Goal: Information Seeking & Learning: Learn about a topic

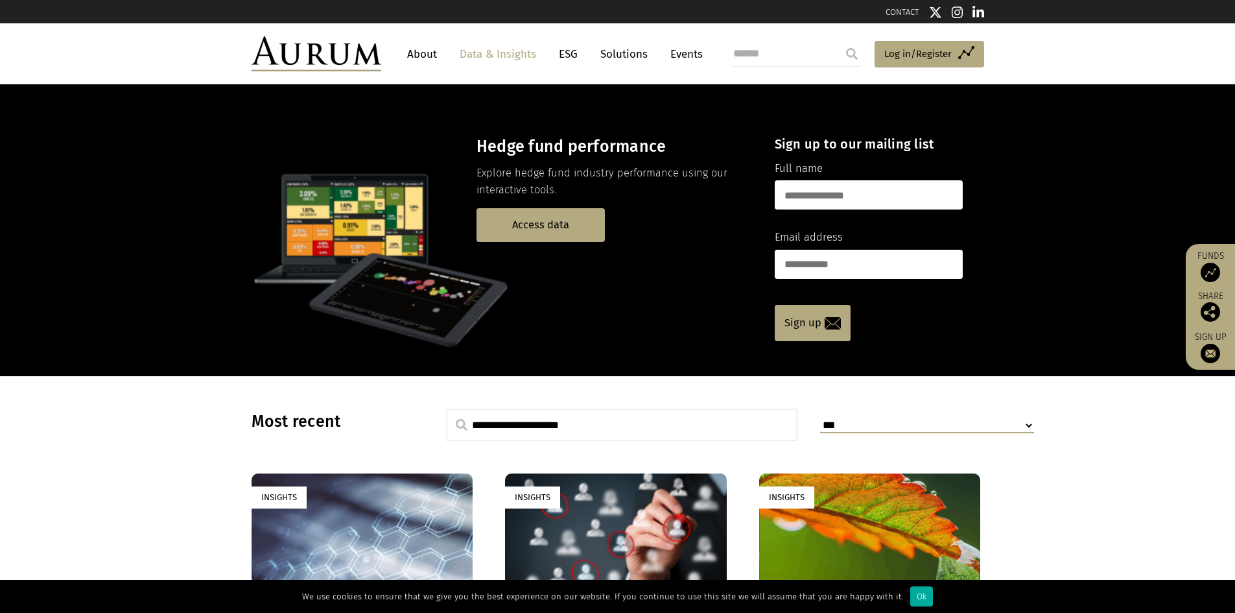
click at [523, 55] on link "Data & Insights" at bounding box center [497, 54] width 89 height 24
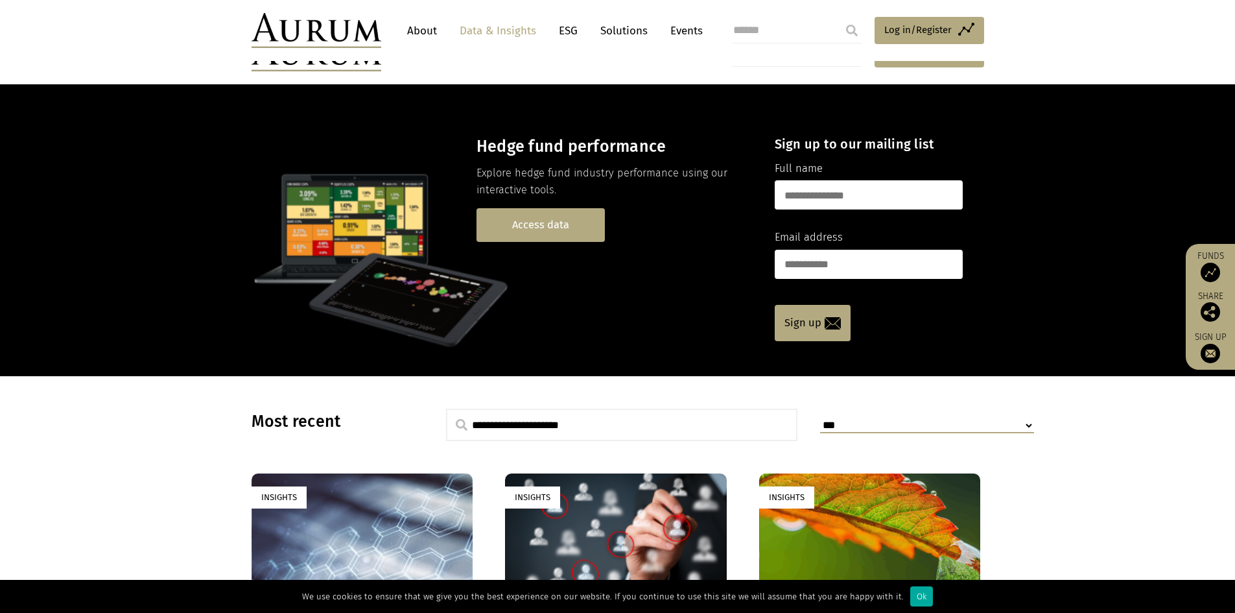
scroll to position [324, 0]
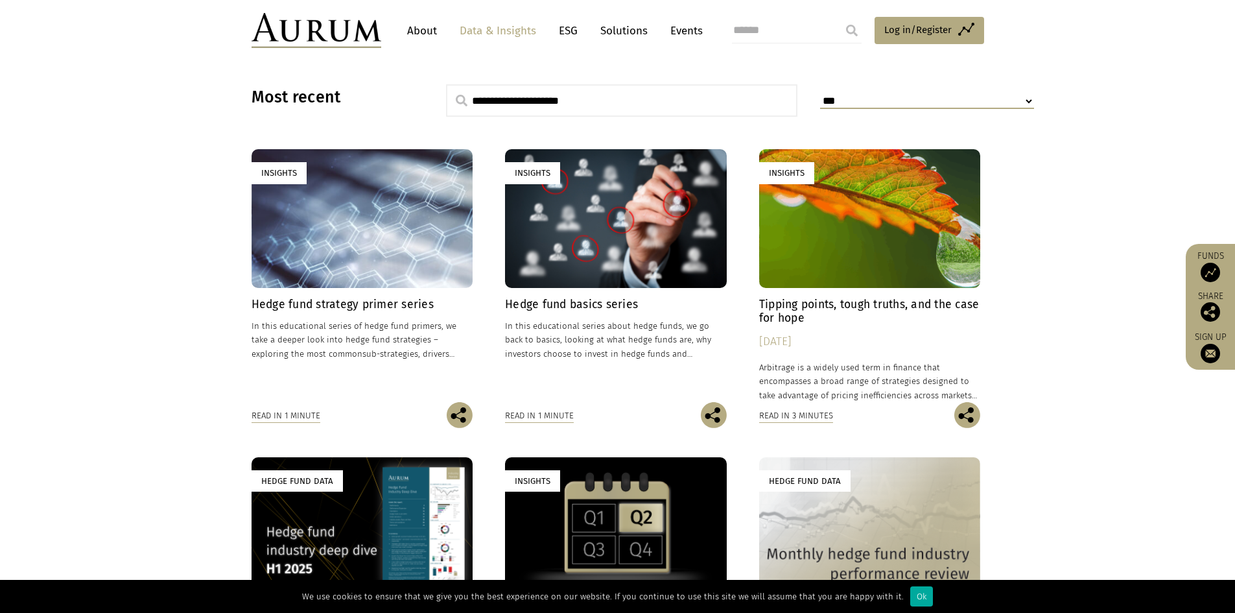
click at [371, 307] on h4 "Hedge fund strategy primer series" at bounding box center [363, 305] width 222 height 14
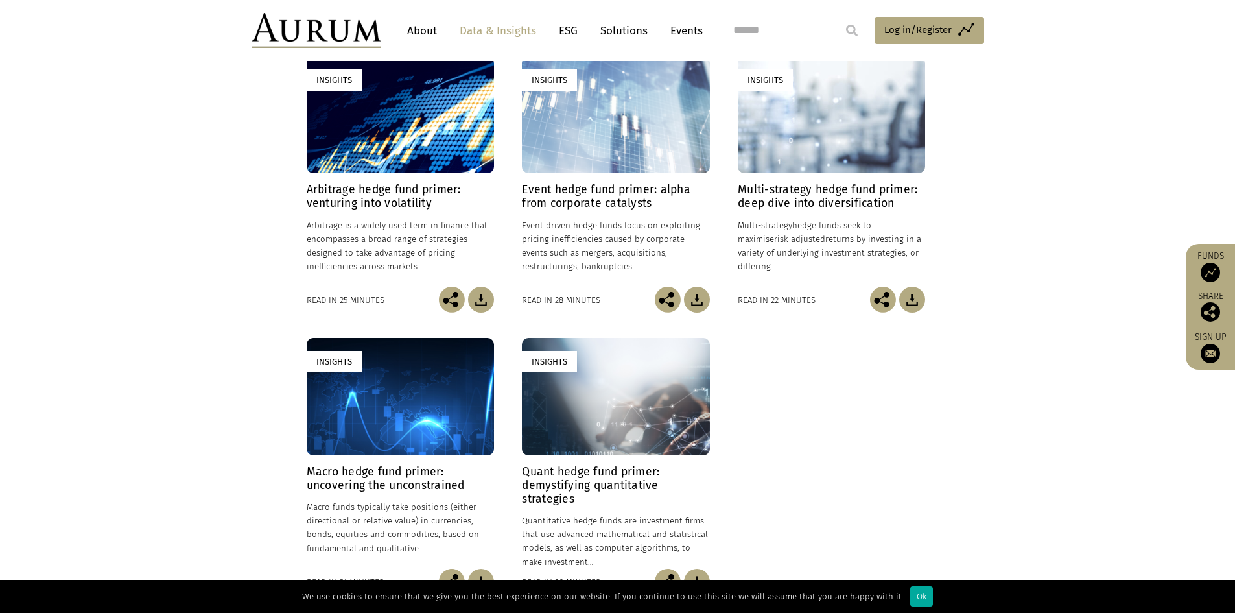
scroll to position [454, 0]
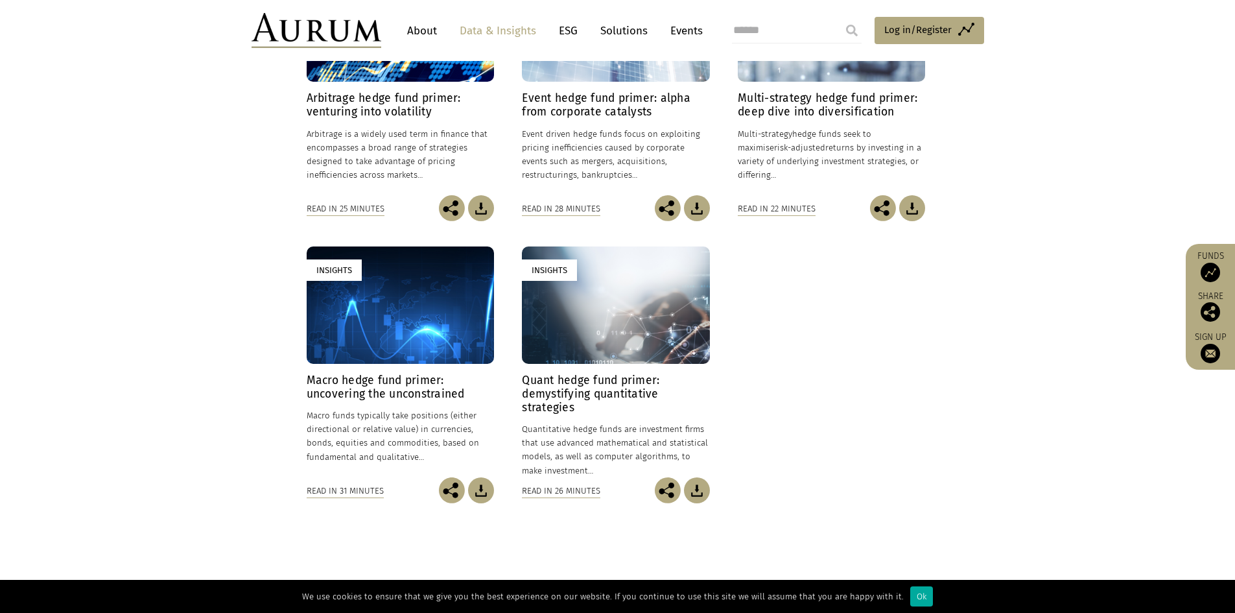
click at [391, 394] on h4 "Macro hedge fund primer: uncovering the unconstrained" at bounding box center [400, 386] width 187 height 27
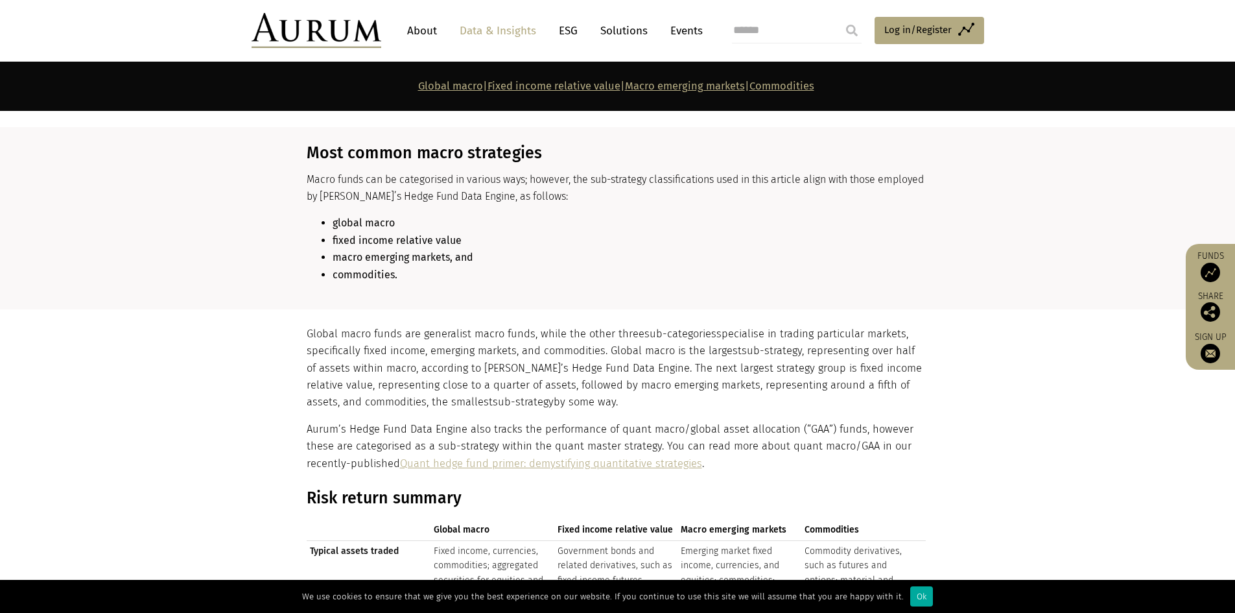
scroll to position [1167, 0]
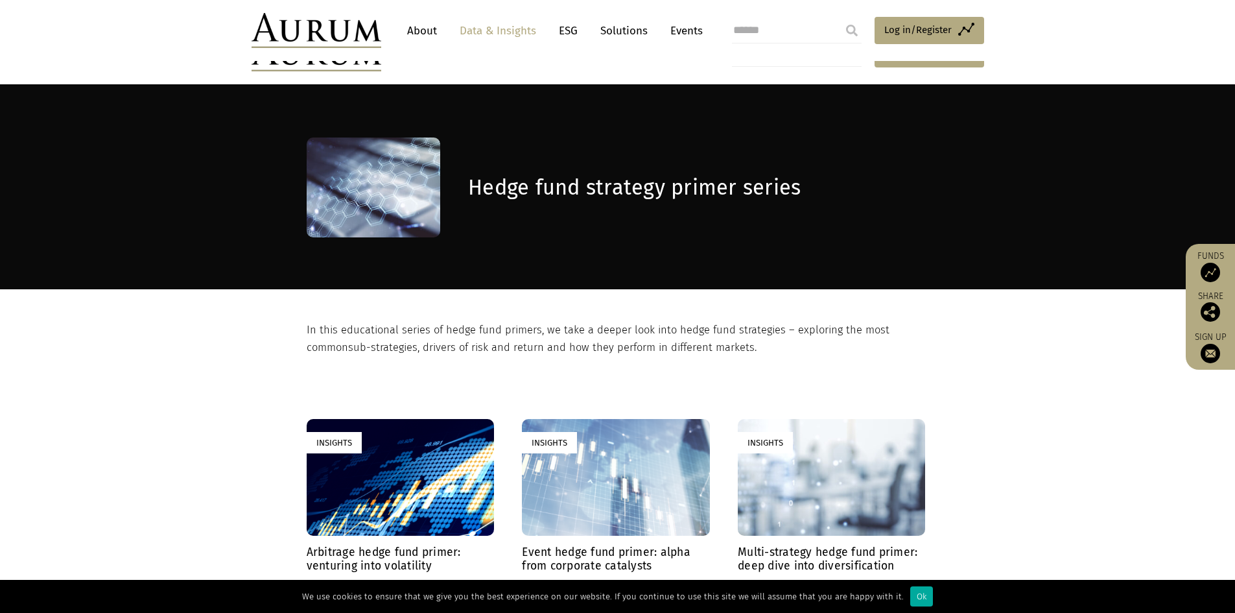
scroll to position [454, 0]
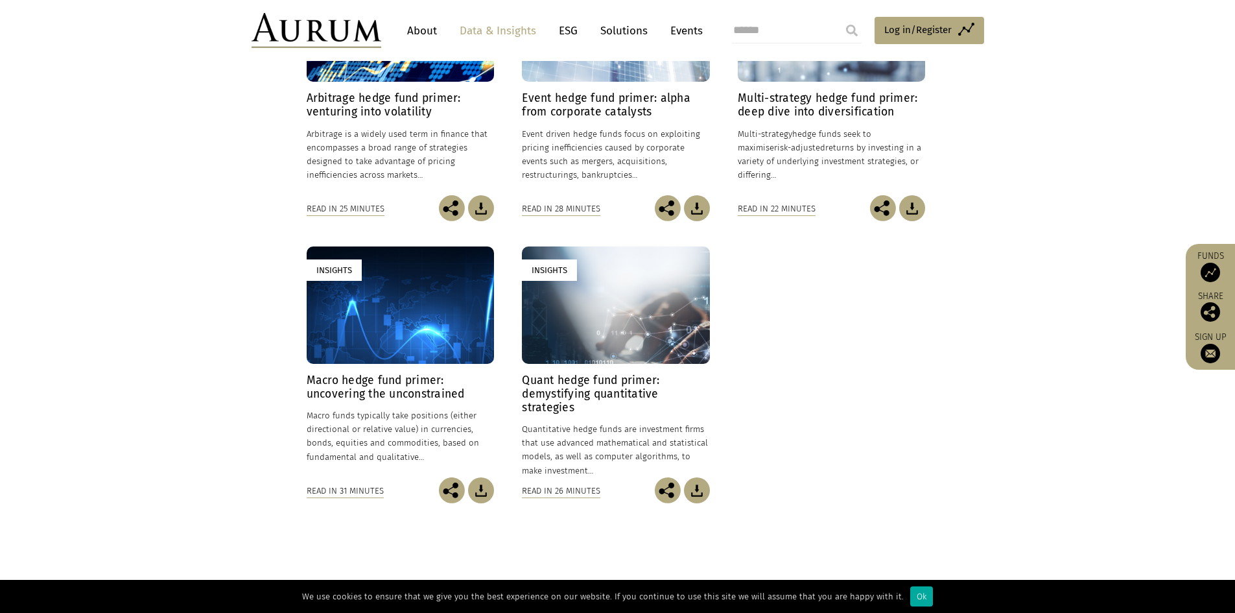
click at [580, 407] on h4 "Quant hedge fund primer: demystifying quantitative strategies" at bounding box center [615, 393] width 187 height 41
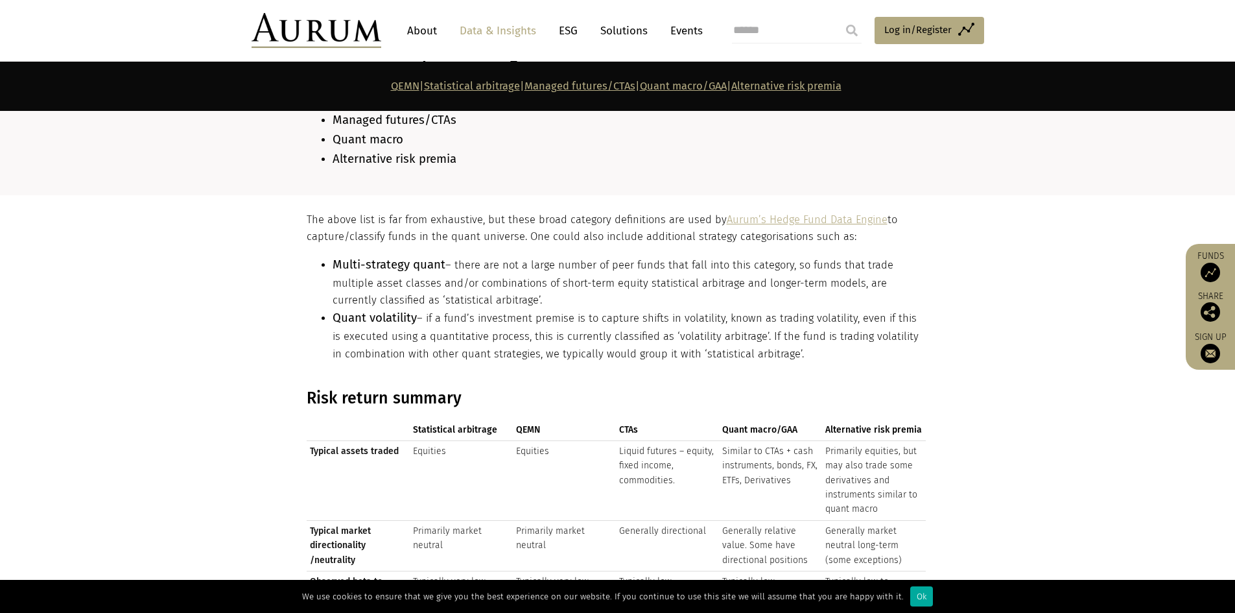
scroll to position [1491, 0]
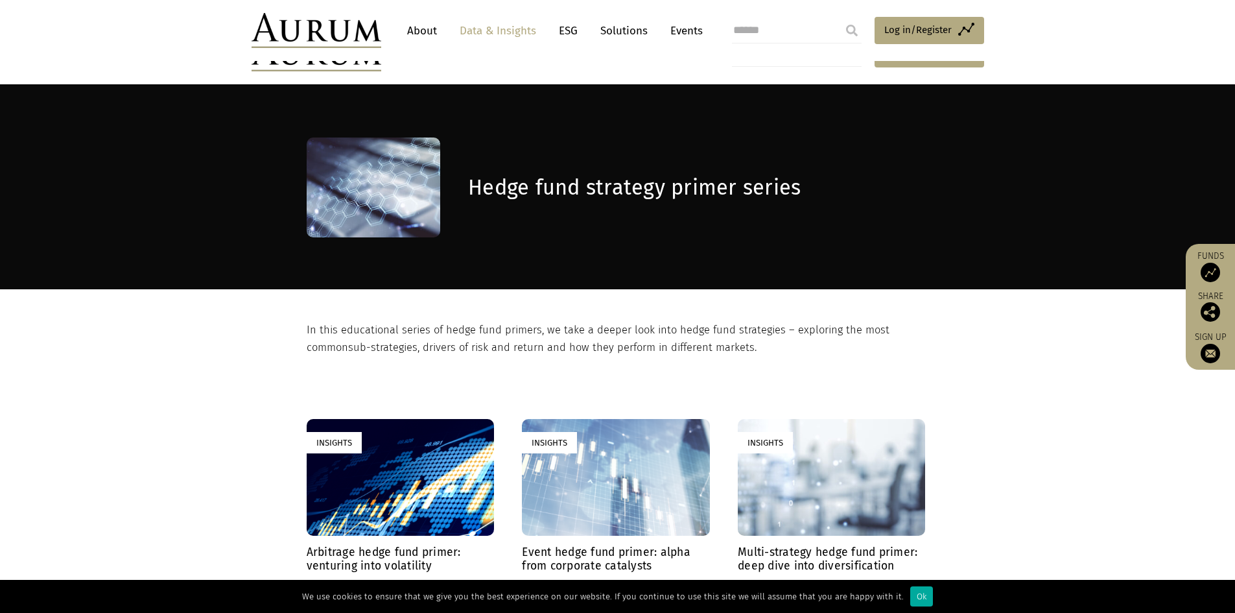
scroll to position [454, 0]
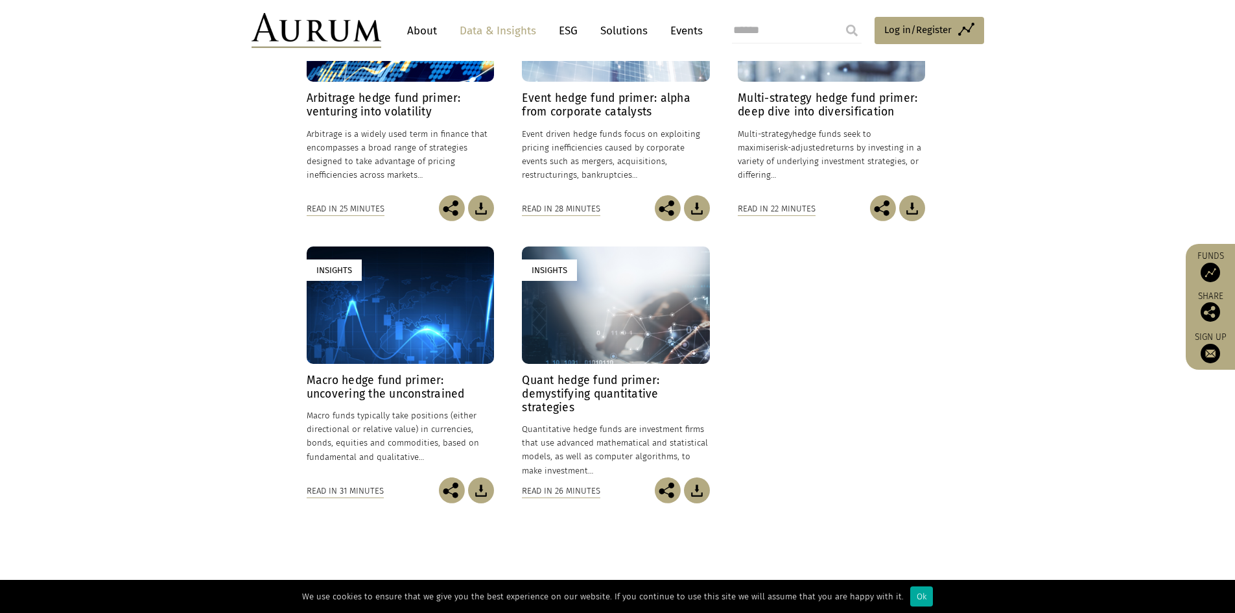
click at [406, 397] on h4 "Macro hedge fund primer: uncovering the unconstrained" at bounding box center [400, 386] width 187 height 27
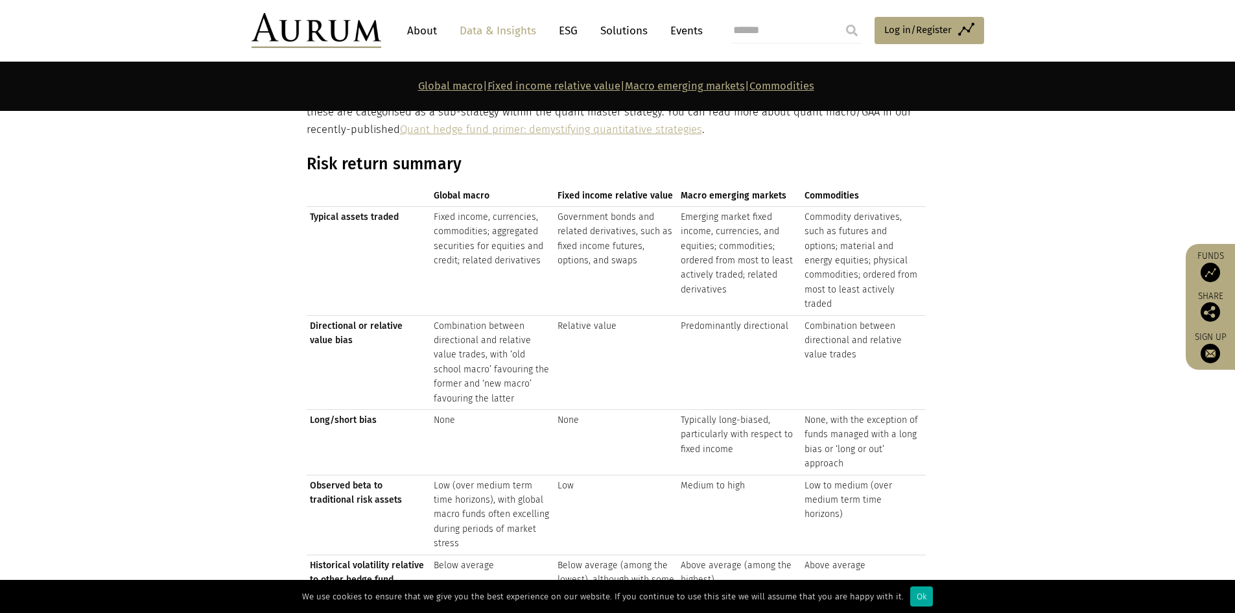
scroll to position [1232, 0]
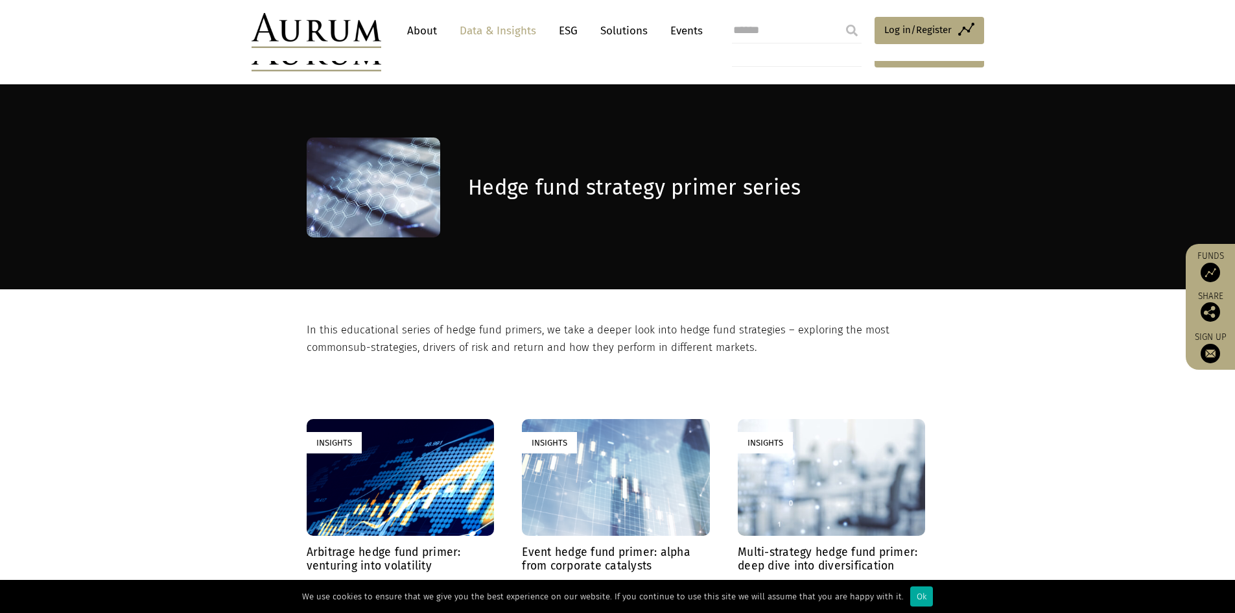
scroll to position [454, 0]
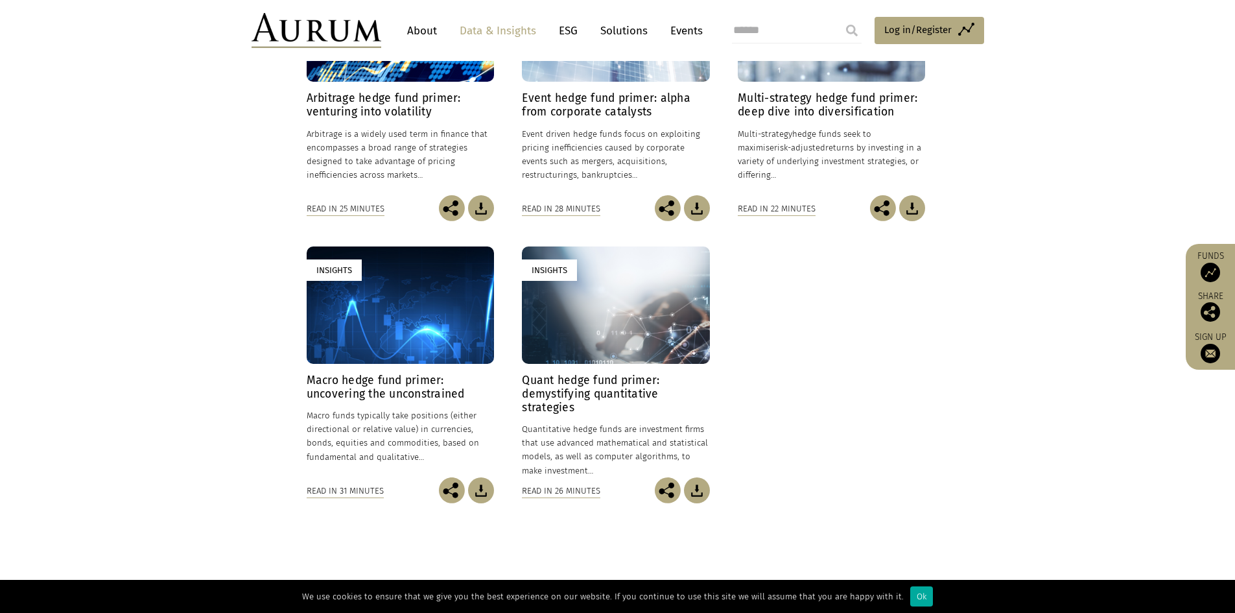
click at [598, 395] on h4 "Quant hedge fund primer: demystifying quantitative strategies" at bounding box center [615, 393] width 187 height 41
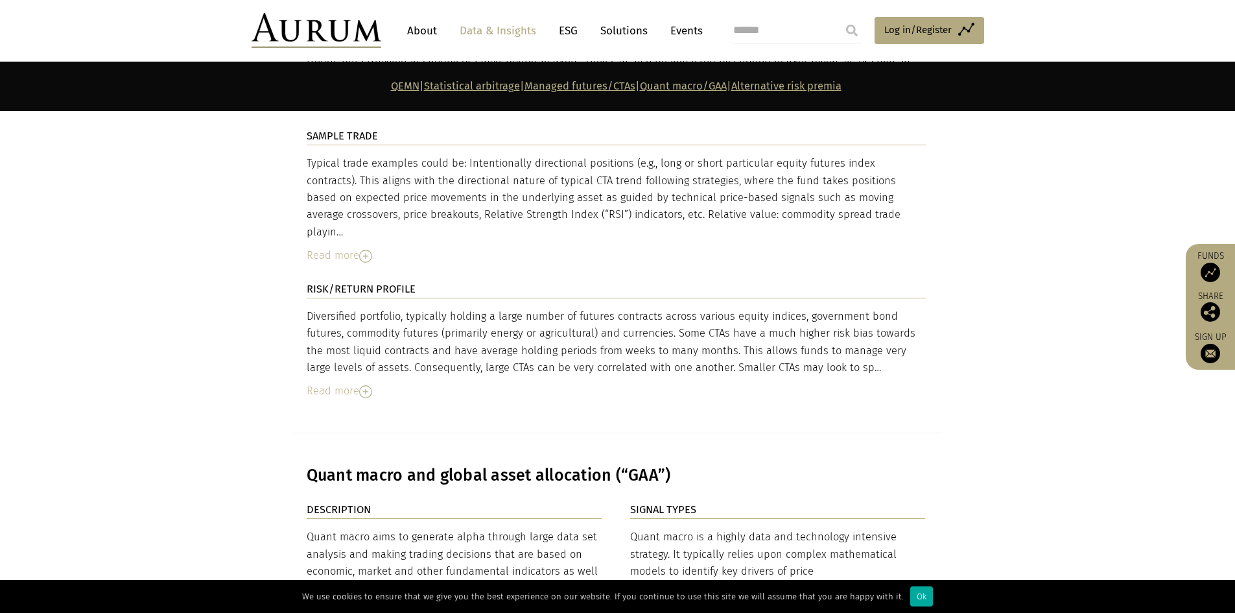
scroll to position [4215, 0]
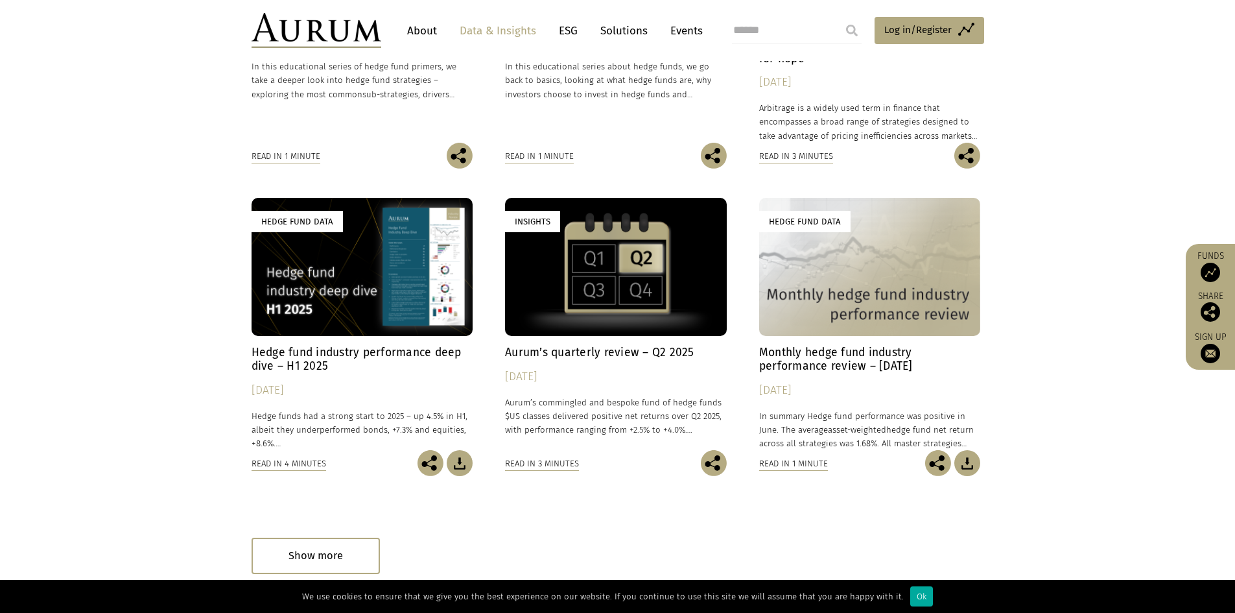
scroll to position [749, 0]
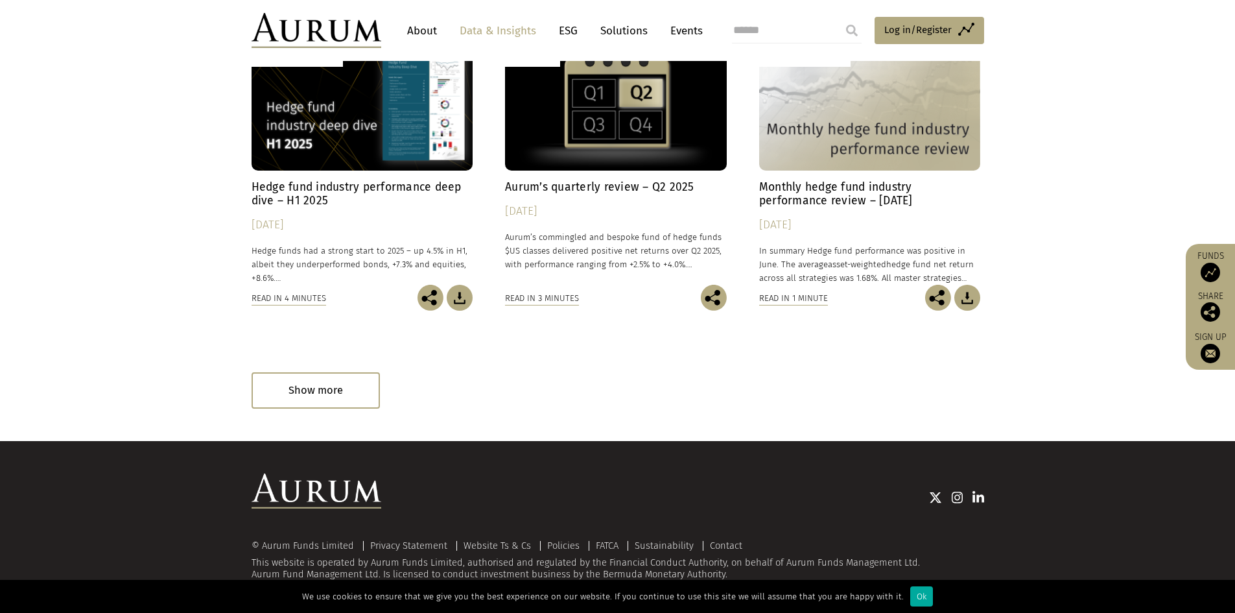
click at [407, 183] on h4 "Hedge fund industry performance deep dive – H1 2025" at bounding box center [363, 193] width 222 height 27
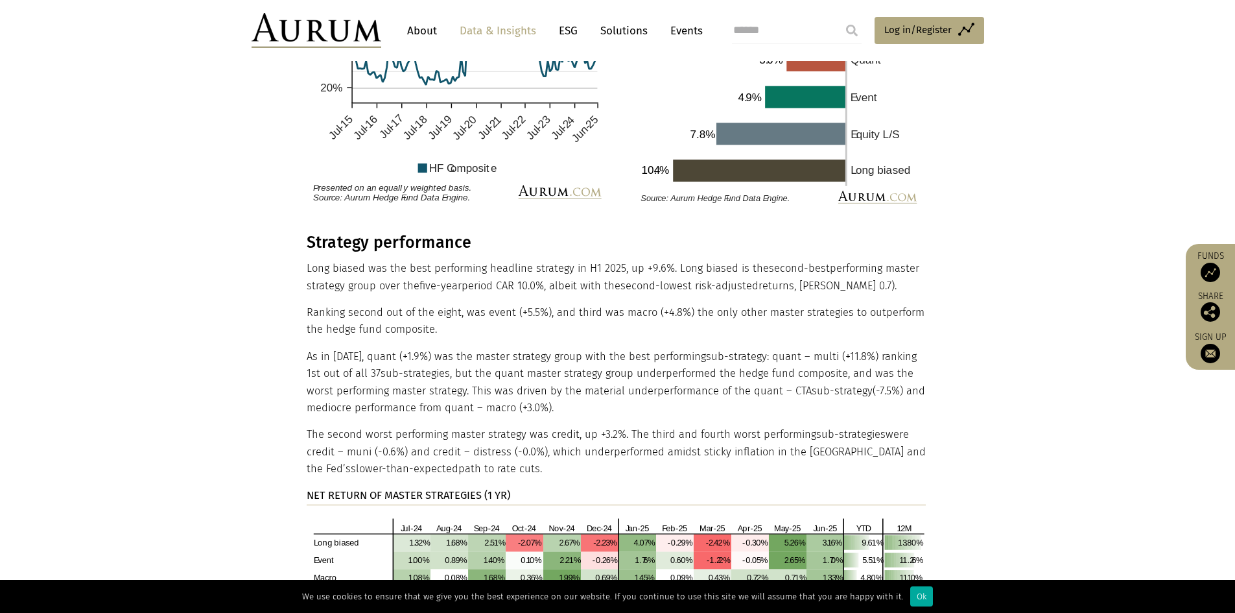
scroll to position [2269, 0]
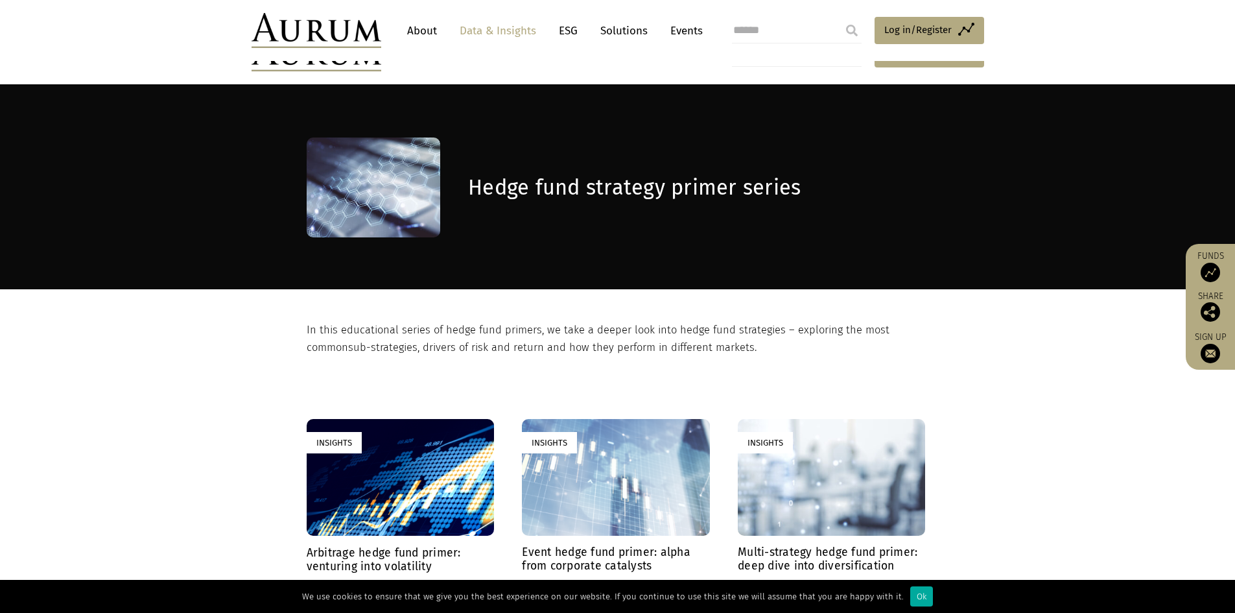
scroll to position [454, 0]
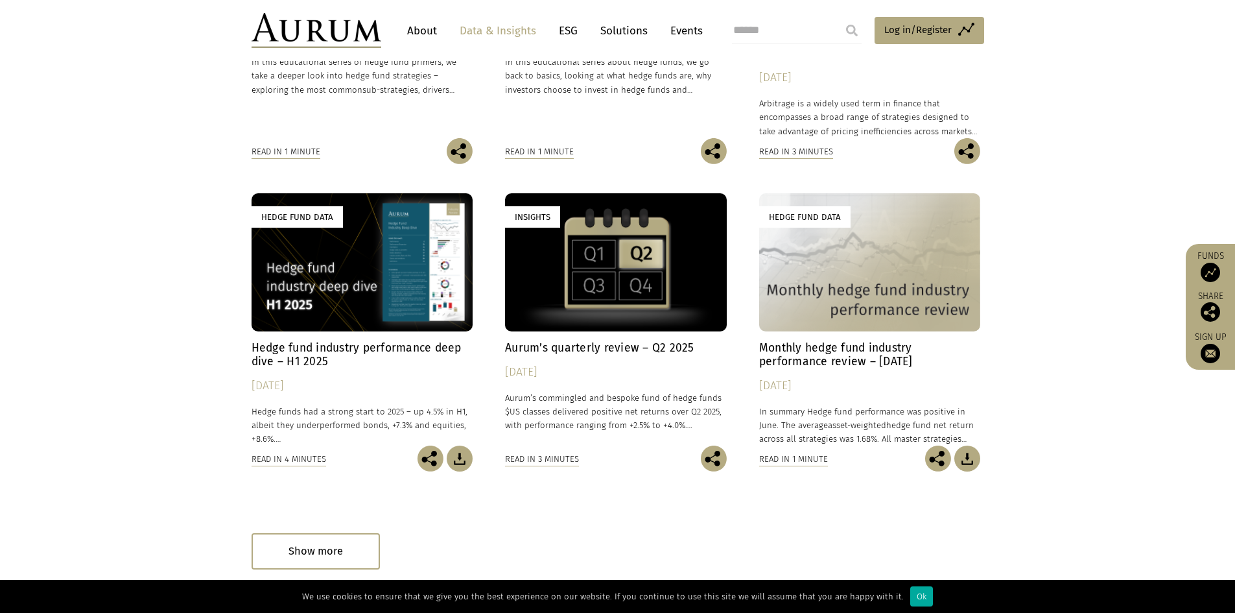
scroll to position [749, 0]
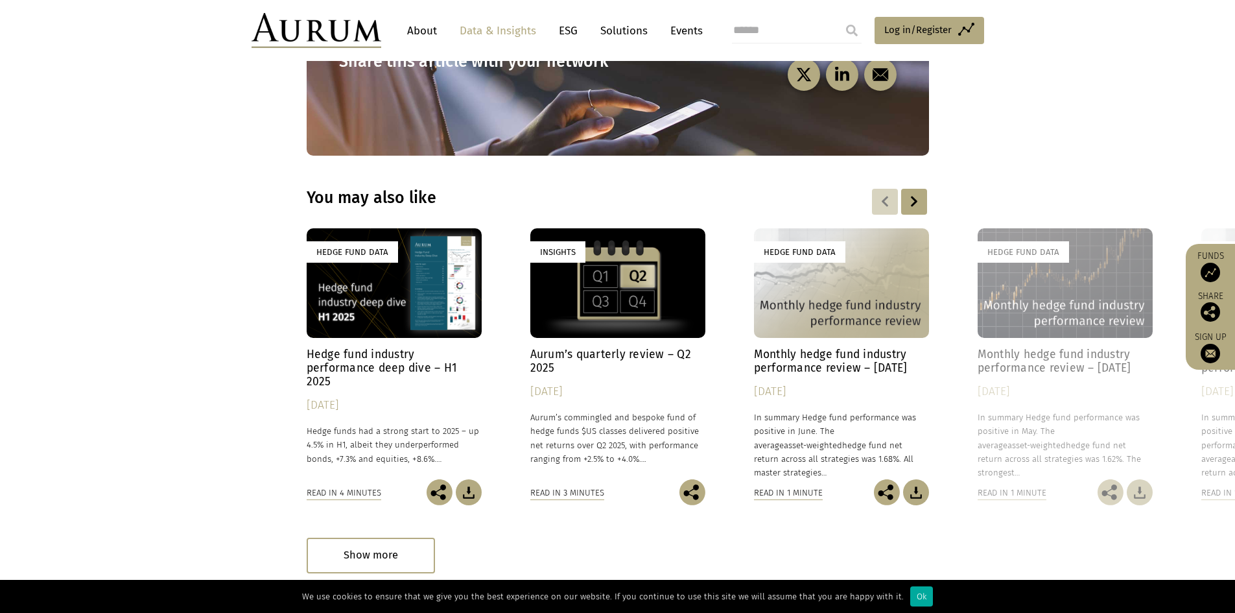
scroll to position [1427, 0]
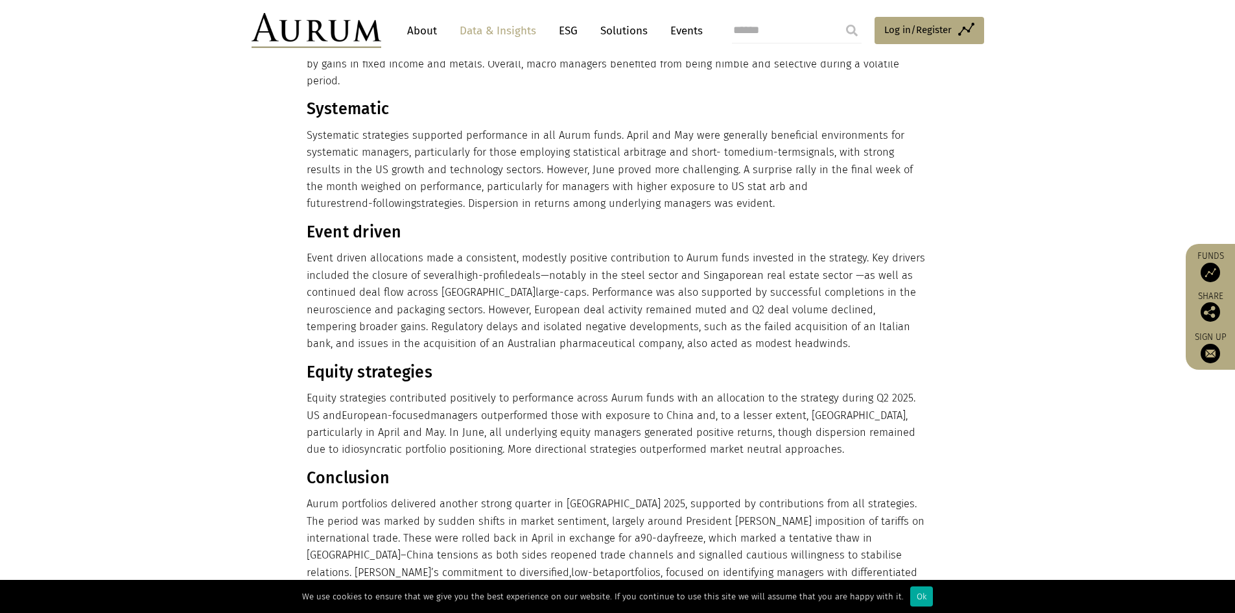
scroll to position [1167, 0]
